Goal: Task Accomplishment & Management: Use online tool/utility

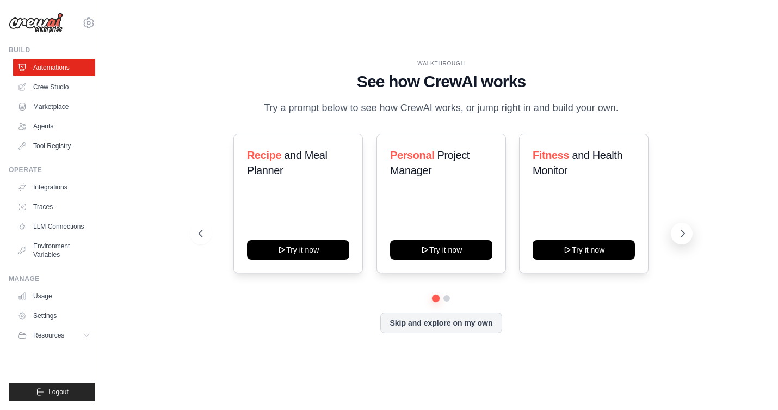
click at [682, 231] on icon at bounding box center [682, 233] width 3 height 7
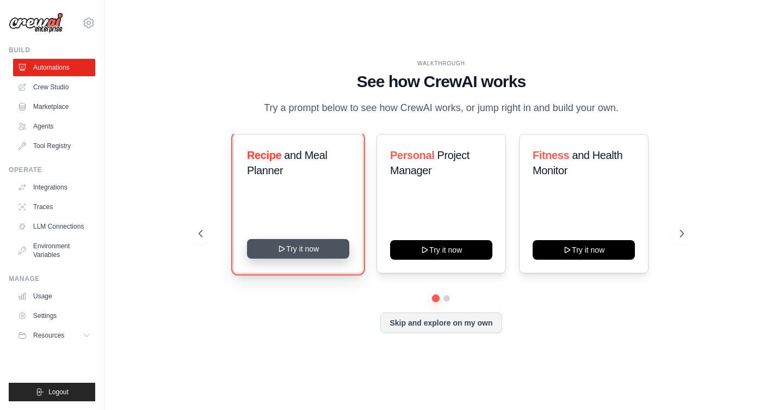
click at [306, 247] on button "Try it now" at bounding box center [298, 249] width 102 height 20
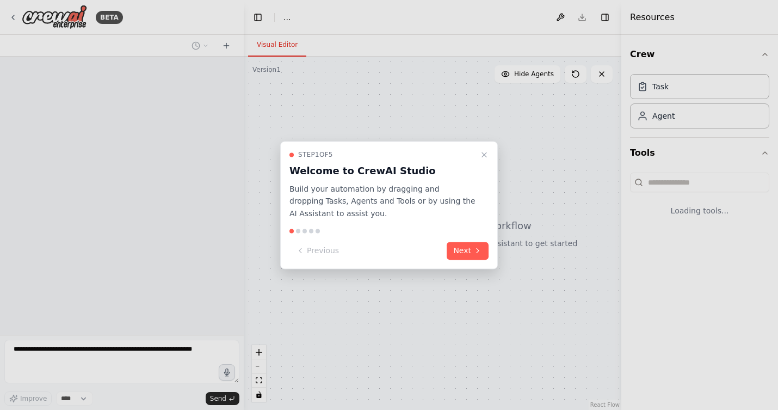
select select "****"
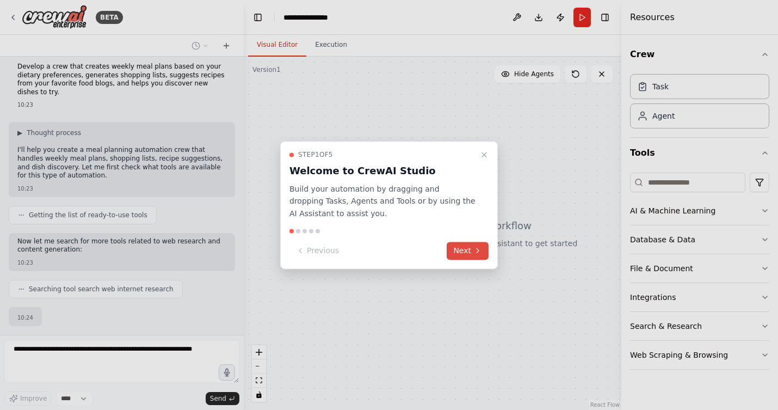
scroll to position [73, 0]
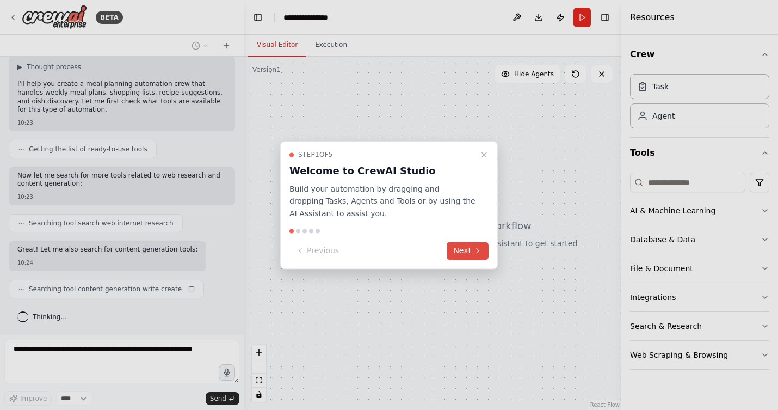
click at [463, 250] on button "Next" at bounding box center [468, 251] width 42 height 18
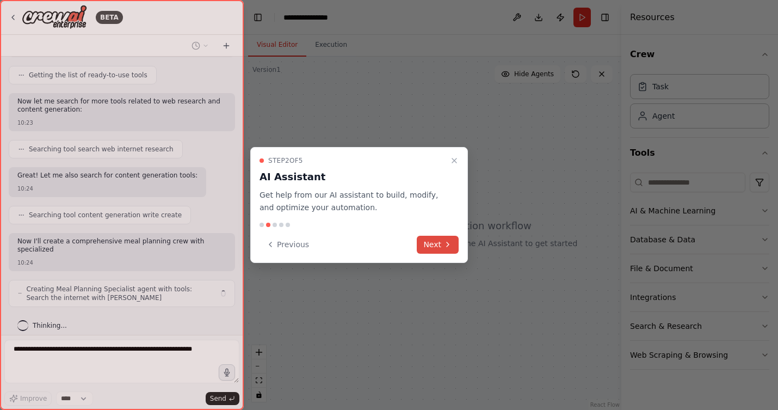
scroll to position [156, 0]
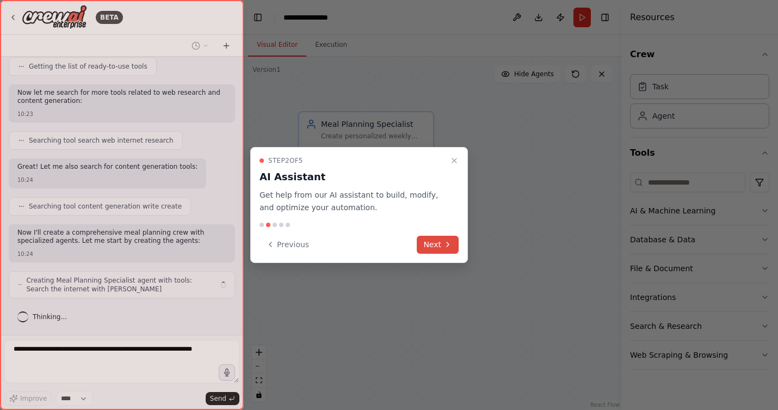
click at [442, 249] on button "Next" at bounding box center [438, 245] width 42 height 18
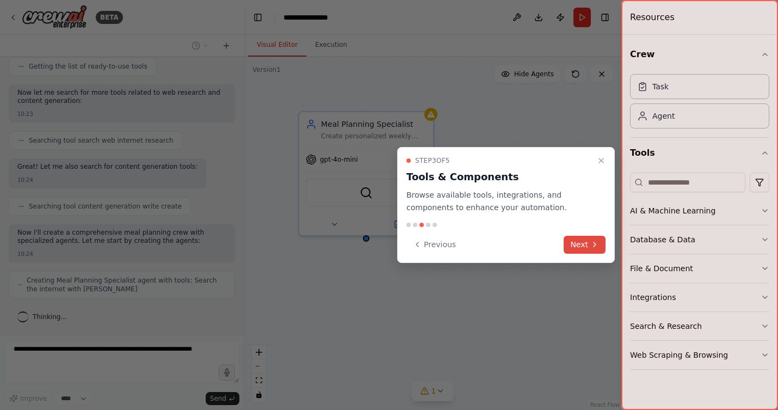
click at [579, 246] on button "Next" at bounding box center [585, 245] width 42 height 18
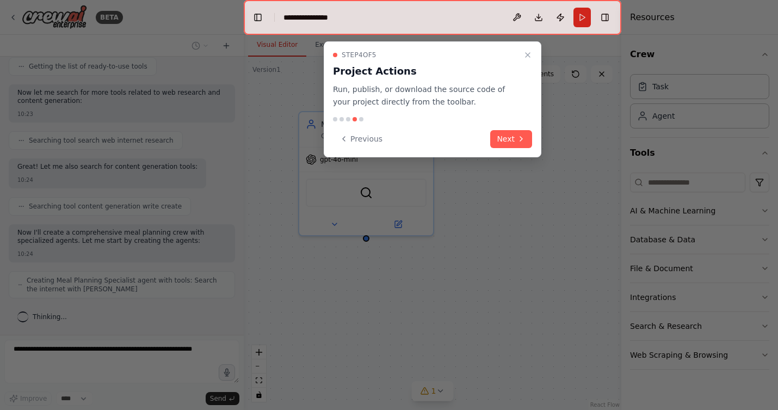
scroll to position [191, 0]
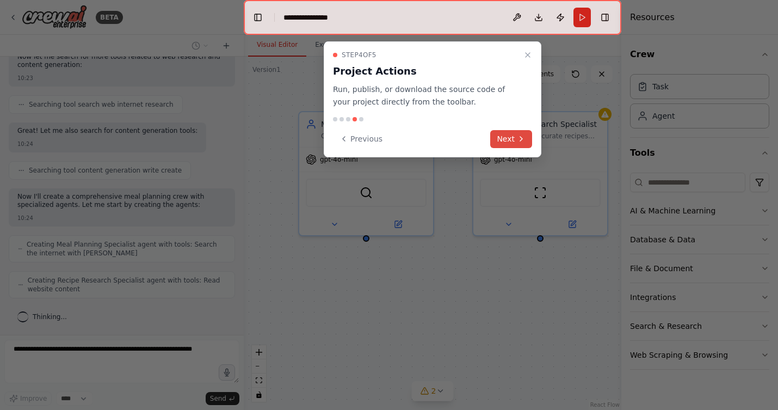
click at [504, 138] on button "Next" at bounding box center [511, 139] width 42 height 18
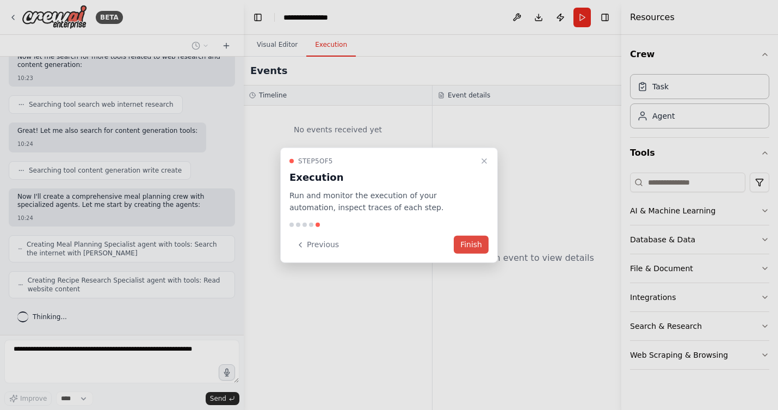
click at [469, 246] on button "Finish" at bounding box center [471, 245] width 35 height 18
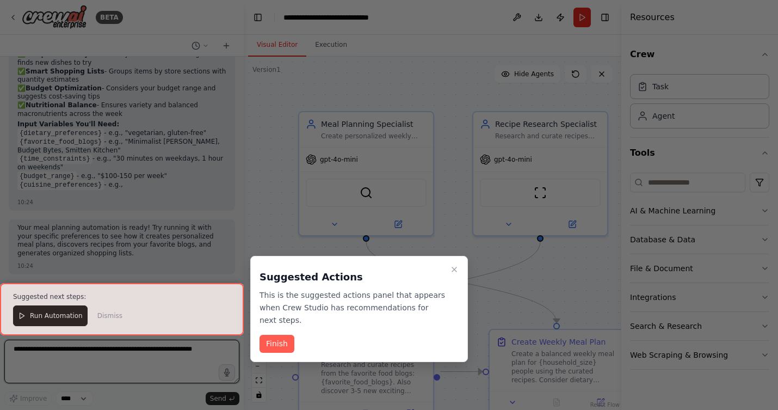
scroll to position [900, 0]
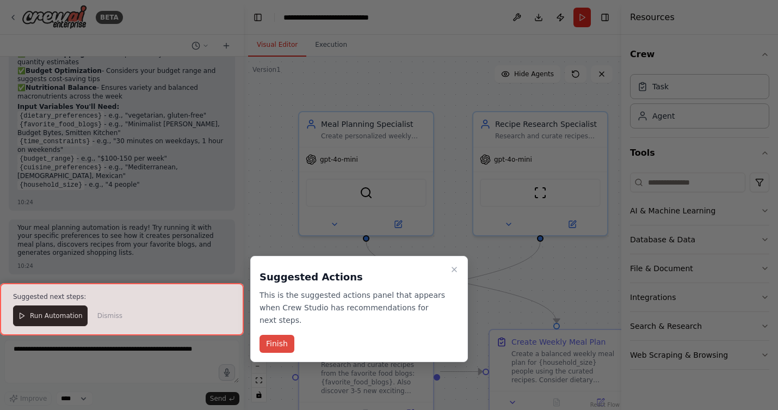
click at [275, 343] on button "Finish" at bounding box center [276, 344] width 35 height 18
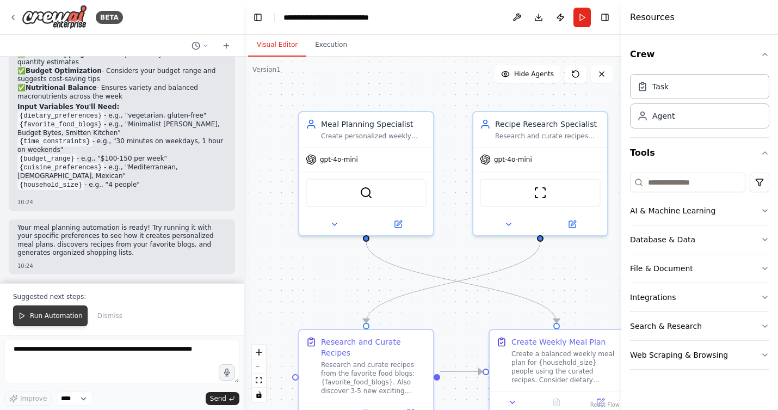
click at [47, 314] on span "Run Automation" at bounding box center [56, 315] width 53 height 9
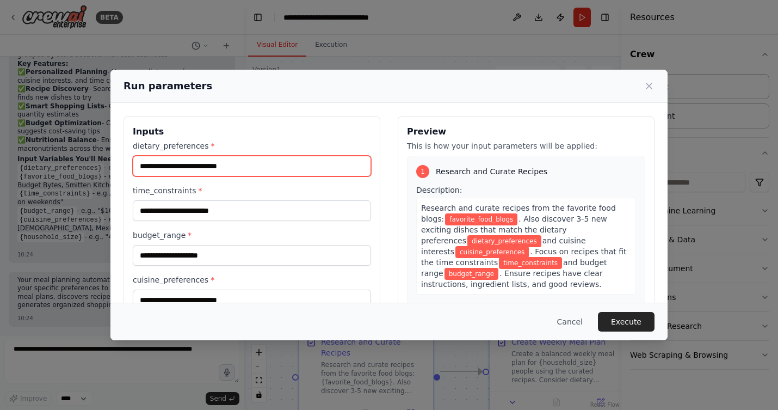
click at [233, 169] on input "dietary_preferences *" at bounding box center [252, 166] width 238 height 21
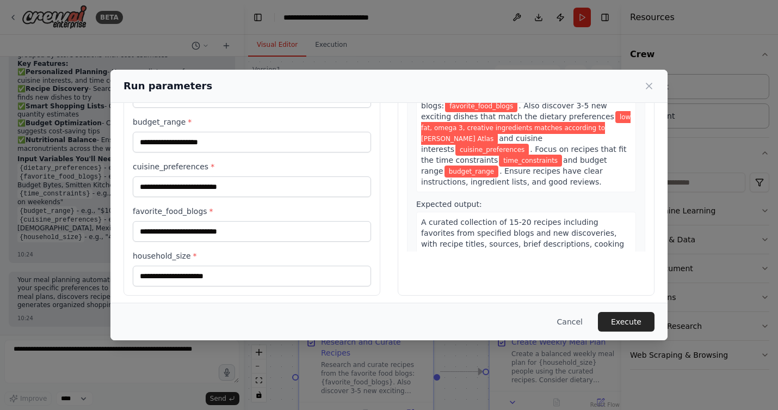
scroll to position [119, 0]
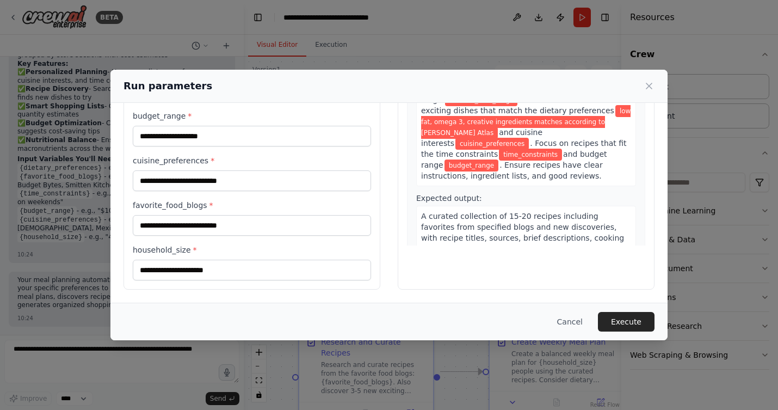
type input "**********"
click at [310, 271] on input "household_size *" at bounding box center [252, 269] width 238 height 21
type input "*"
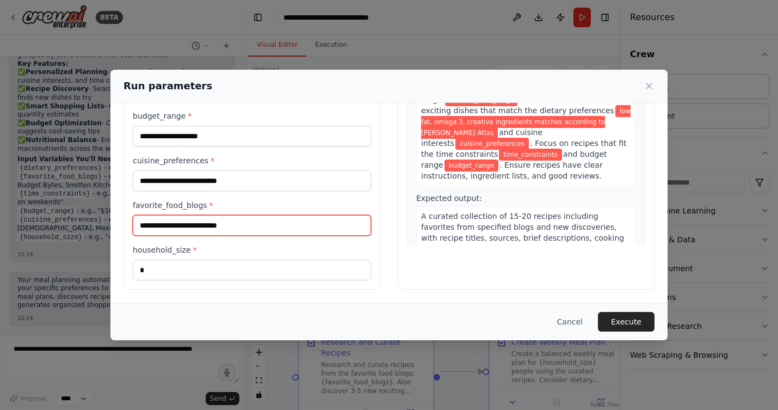
click at [308, 226] on input "favorite_food_blogs *" at bounding box center [252, 225] width 238 height 21
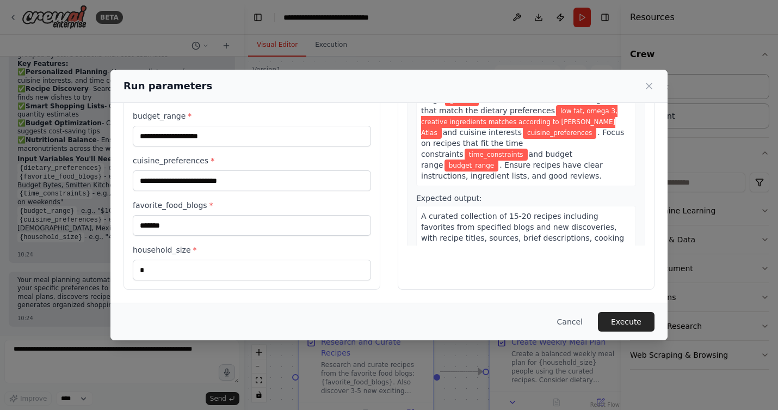
click at [209, 203] on span "*" at bounding box center [211, 205] width 4 height 9
click at [207, 215] on input "*******" at bounding box center [252, 225] width 238 height 21
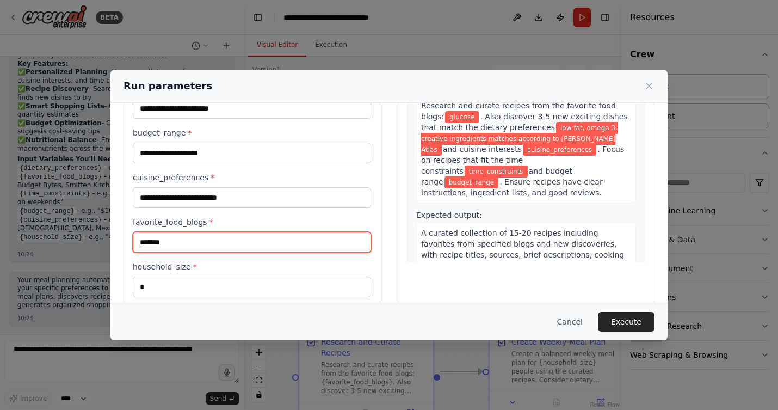
scroll to position [119, 0]
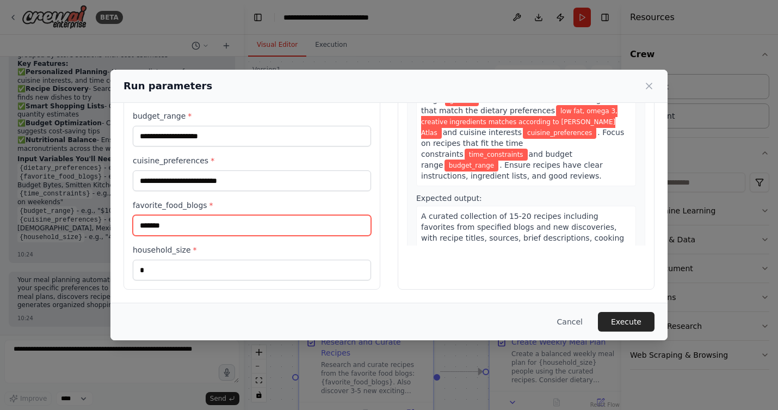
click at [279, 228] on input "*******" at bounding box center [252, 225] width 238 height 21
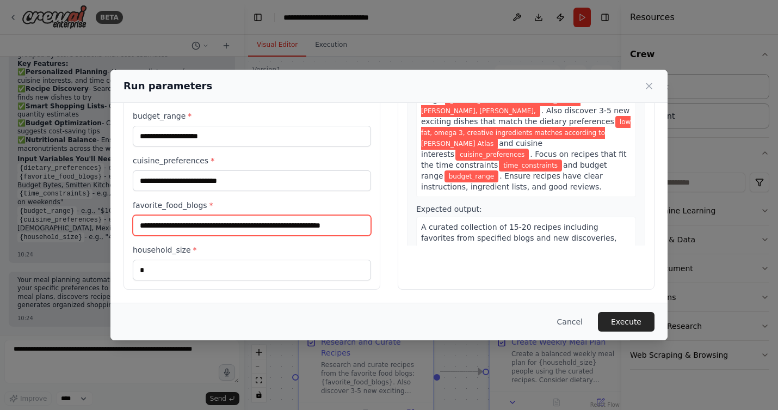
scroll to position [0, 0]
type input "**********"
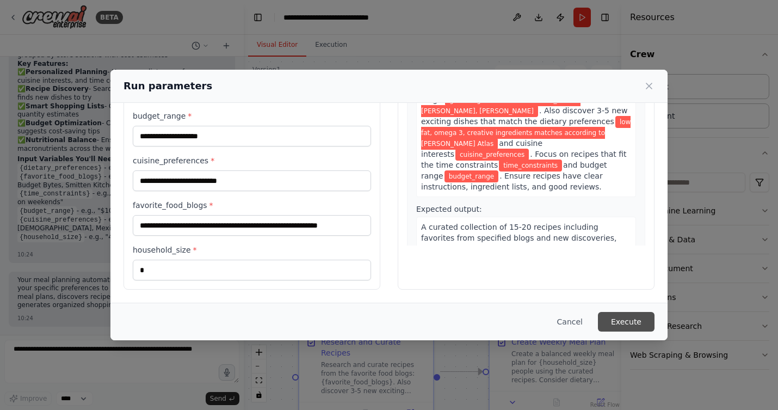
click at [623, 319] on button "Execute" at bounding box center [626, 322] width 57 height 20
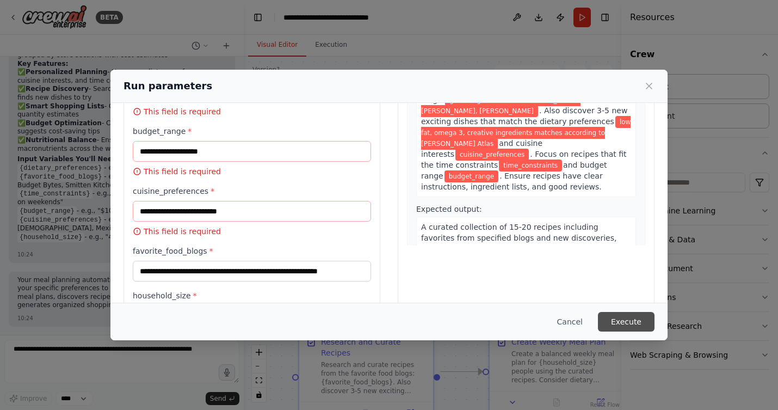
scroll to position [134, 0]
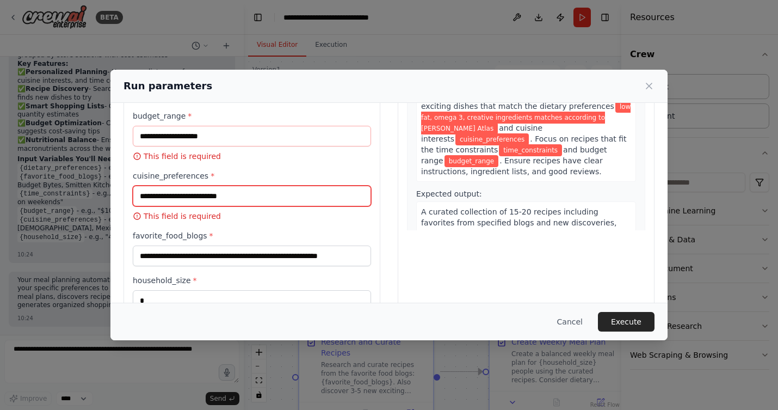
click at [259, 195] on input "cuisine_preferences *" at bounding box center [252, 195] width 238 height 21
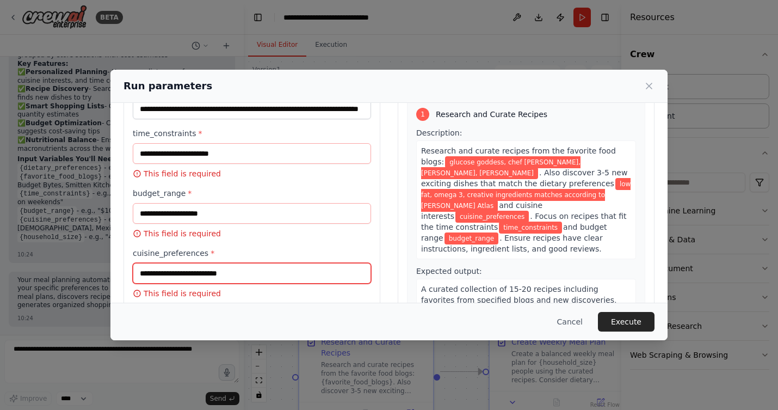
scroll to position [61, 0]
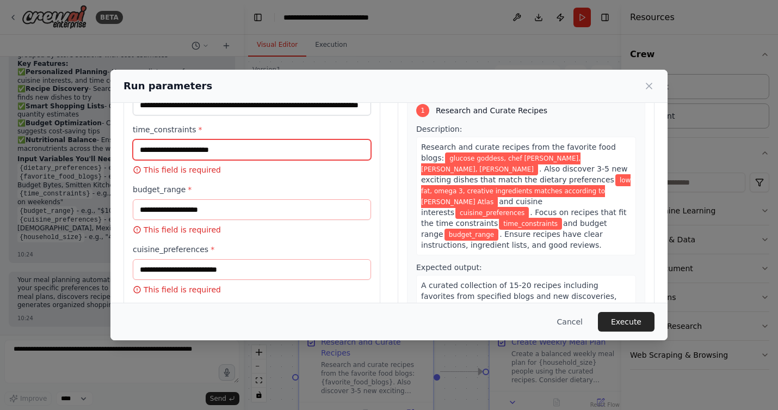
click at [259, 149] on input "time_constraints *" at bounding box center [252, 149] width 238 height 21
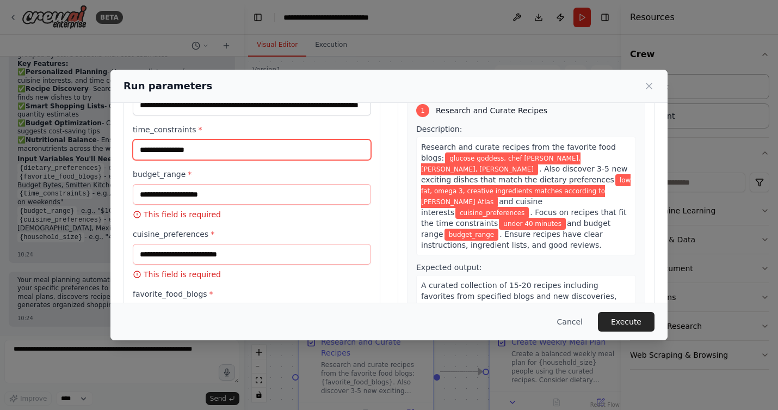
type input "**********"
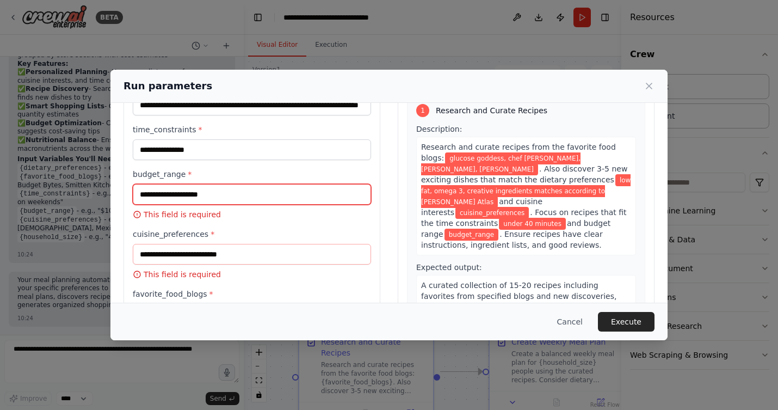
click at [270, 199] on input "budget_range *" at bounding box center [252, 194] width 238 height 21
type input "*"
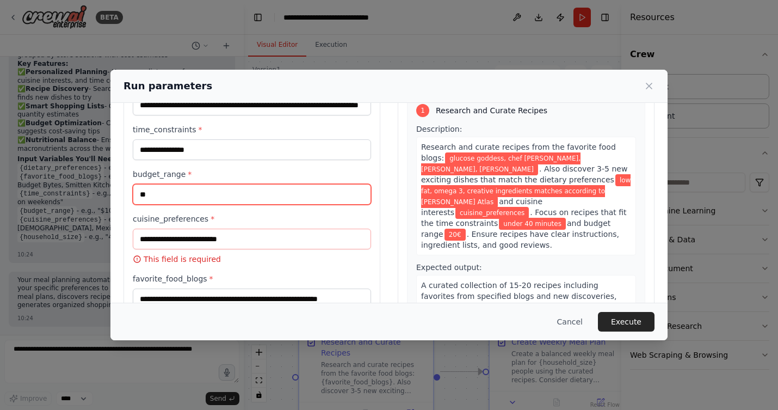
type input "*"
type input "**********"
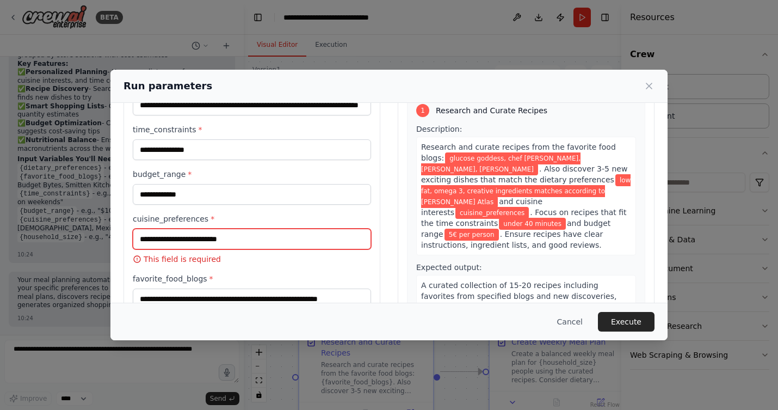
click at [264, 245] on input "cuisine_preferences *" at bounding box center [252, 238] width 238 height 21
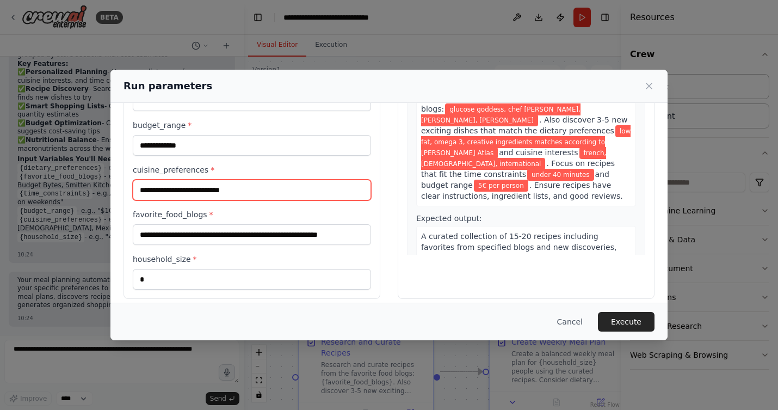
scroll to position [116, 0]
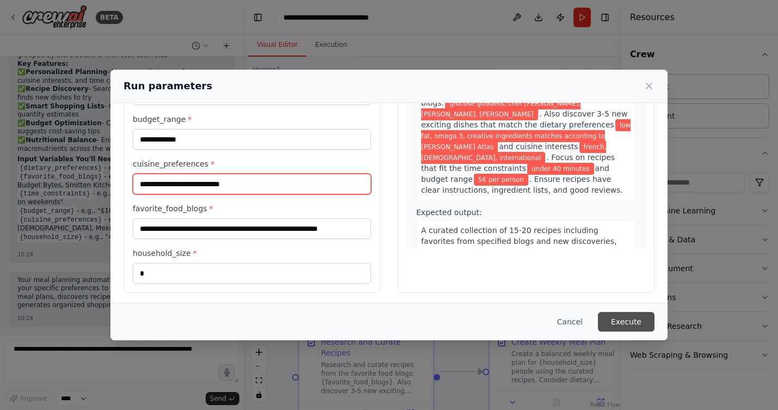
type input "**********"
click at [616, 315] on button "Execute" at bounding box center [626, 322] width 57 height 20
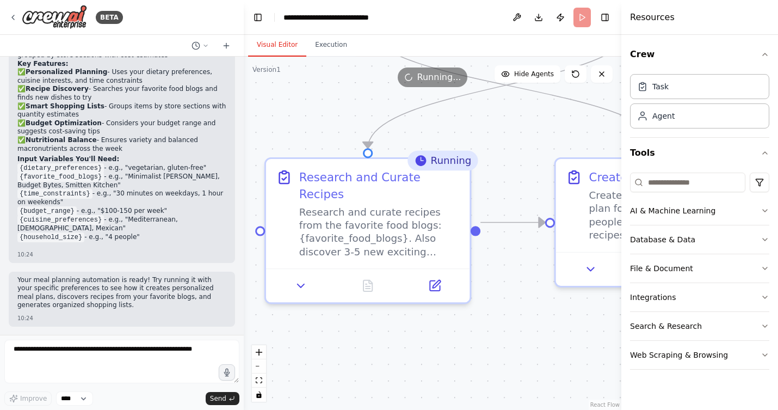
drag, startPoint x: 383, startPoint y: 322, endPoint x: 256, endPoint y: 89, distance: 265.6
click at [256, 89] on div ".deletable-edge-delete-btn { width: 20px; height: 20px; border: 0px solid #ffff…" at bounding box center [432, 233] width 377 height 353
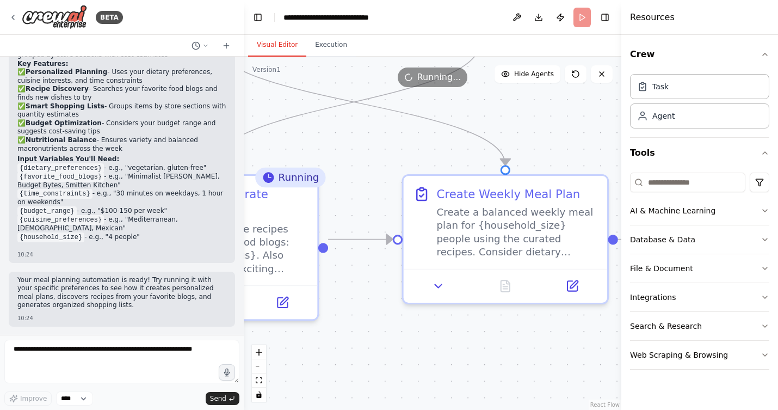
drag, startPoint x: 337, startPoint y: 119, endPoint x: 185, endPoint y: 135, distance: 152.1
click at [185, 135] on div "BETA Develop a crew that creates weekly meal plans based on your dietary prefer…" at bounding box center [389, 205] width 778 height 410
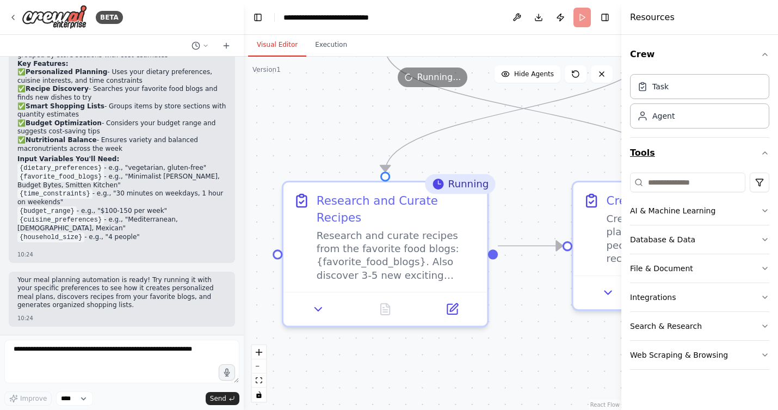
drag, startPoint x: 554, startPoint y: 133, endPoint x: 723, endPoint y: 140, distance: 169.3
click at [723, 140] on div "BETA Develop a crew that creates weekly meal plans based on your dietary prefer…" at bounding box center [389, 205] width 778 height 410
